Goal: Information Seeking & Learning: Learn about a topic

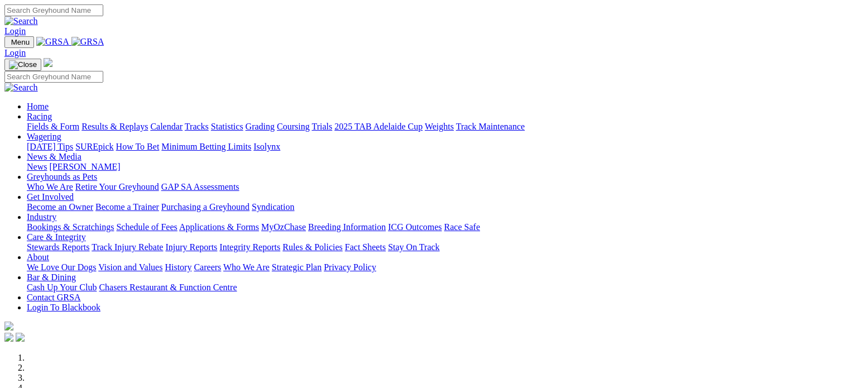
click at [86, 232] on link "Care & Integrity" at bounding box center [56, 236] width 59 height 9
click at [343, 242] on link "Rules & Policies" at bounding box center [312, 246] width 60 height 9
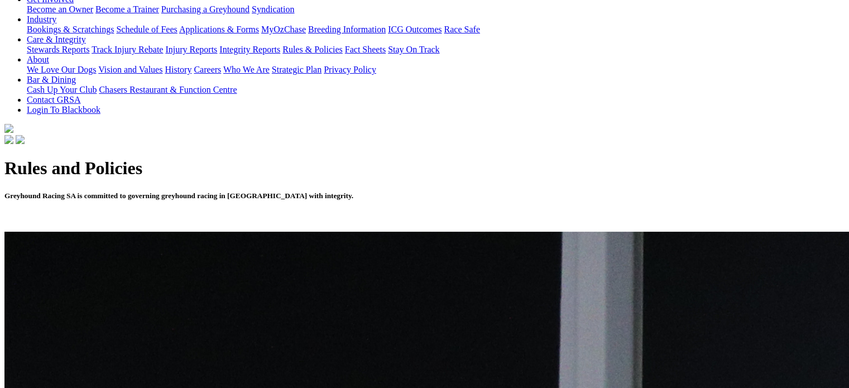
scroll to position [223, 0]
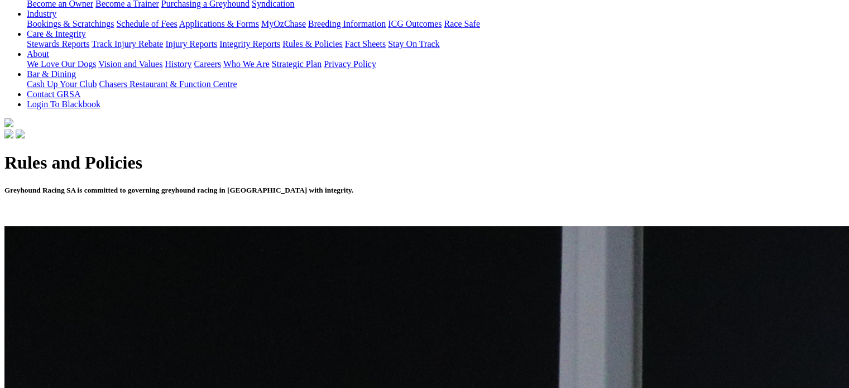
drag, startPoint x: 214, startPoint y: 194, endPoint x: 70, endPoint y: 191, distance: 143.9
copy link "GRSA Local Rules Under Consultation"
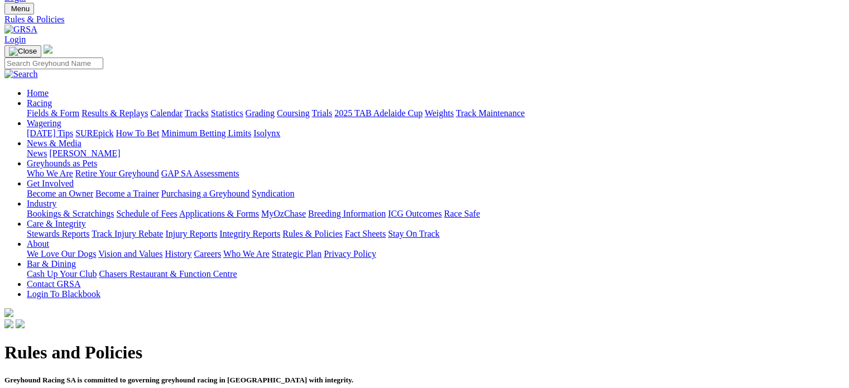
scroll to position [0, 0]
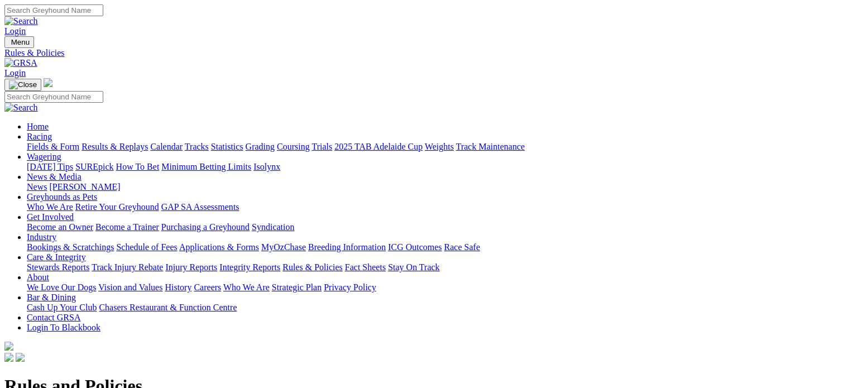
click at [37, 58] on img at bounding box center [20, 63] width 33 height 10
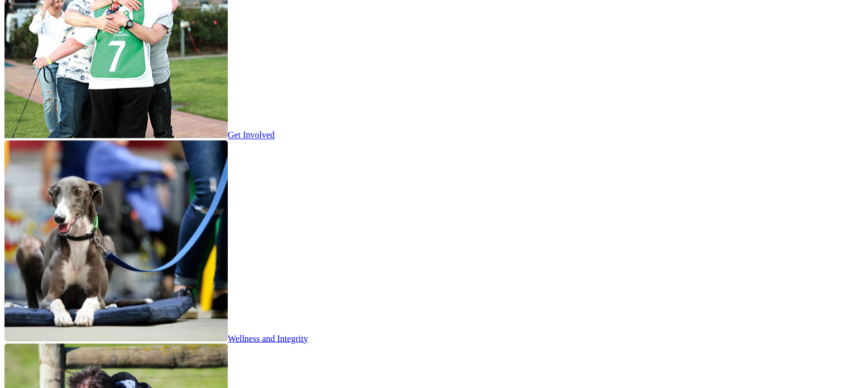
scroll to position [1785, 0]
